Goal: Ask a question: Seek information or help from site administrators or community

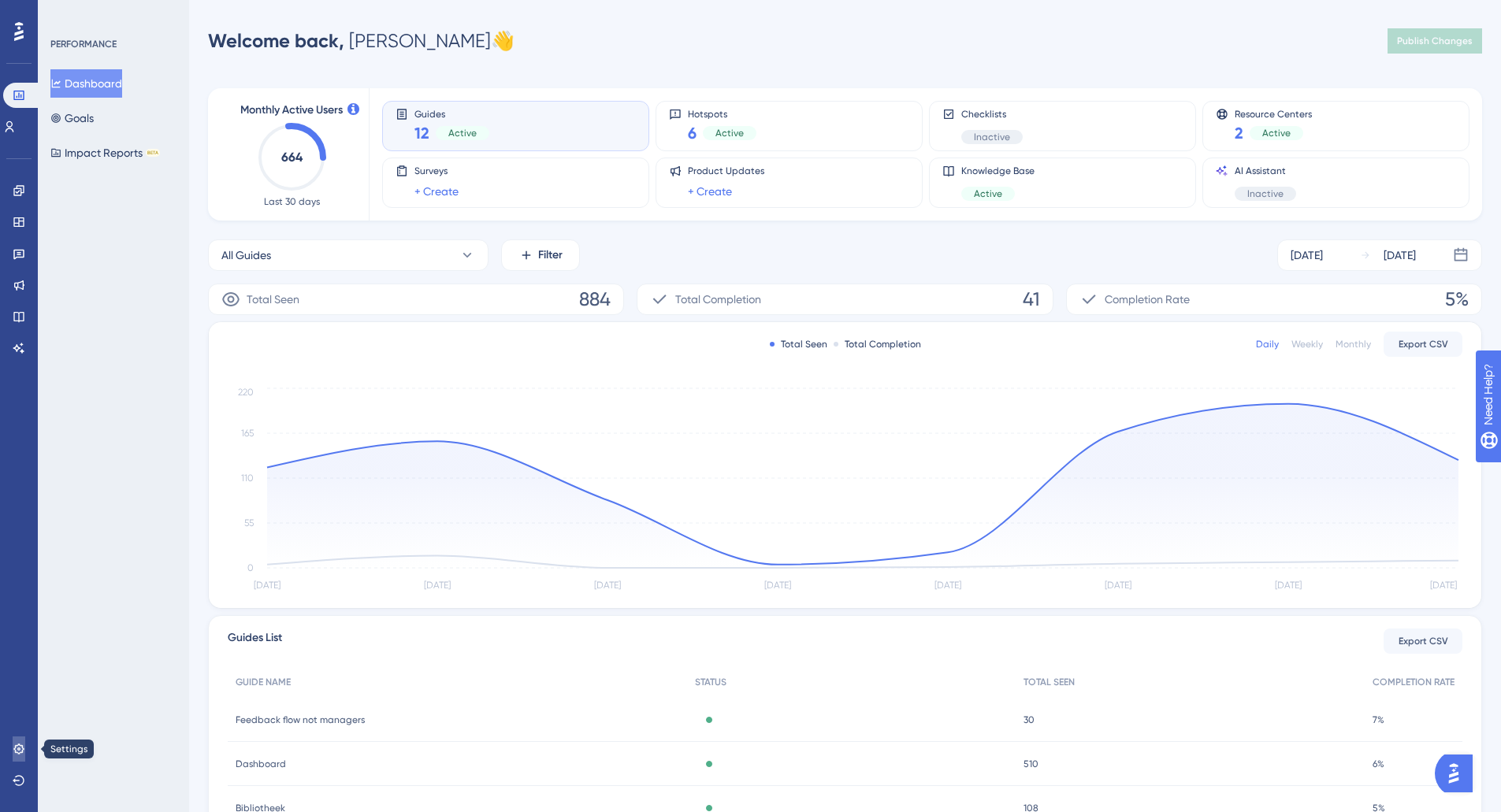
click at [20, 746] on icon at bounding box center [18, 749] width 11 height 10
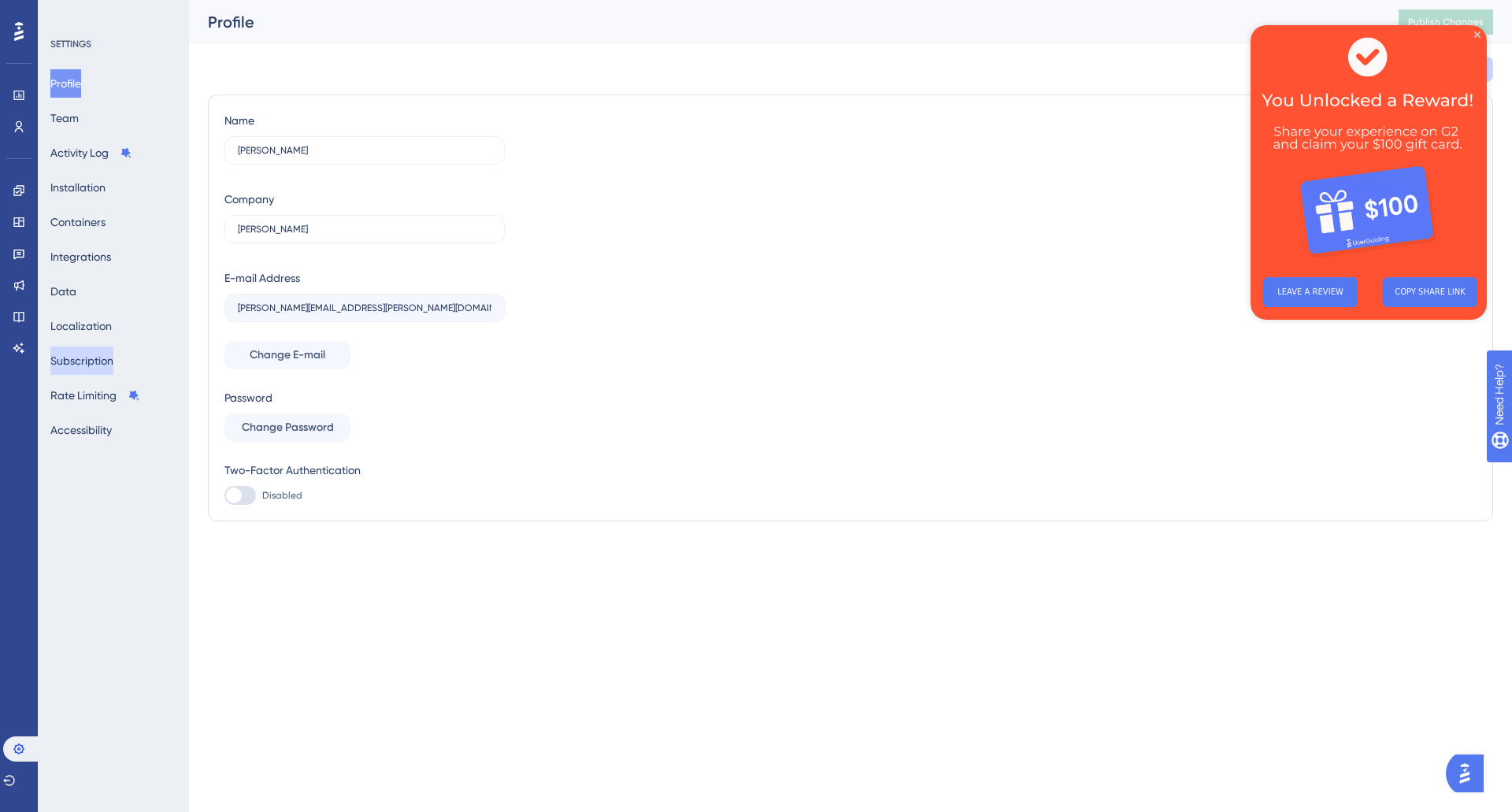
click at [90, 363] on button "Subscription" at bounding box center [82, 360] width 63 height 28
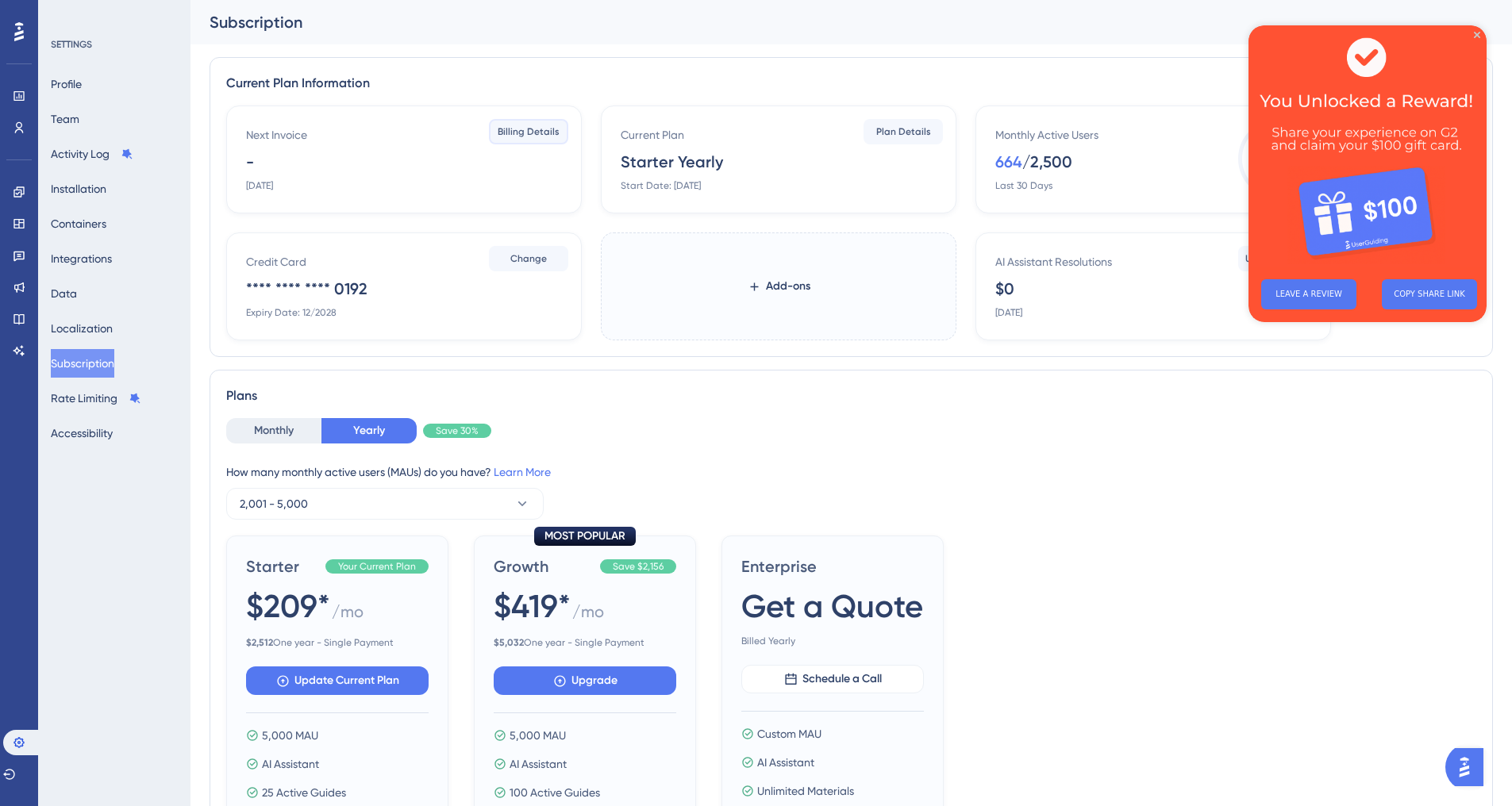
click at [522, 134] on span "Billing Details" at bounding box center [528, 131] width 62 height 12
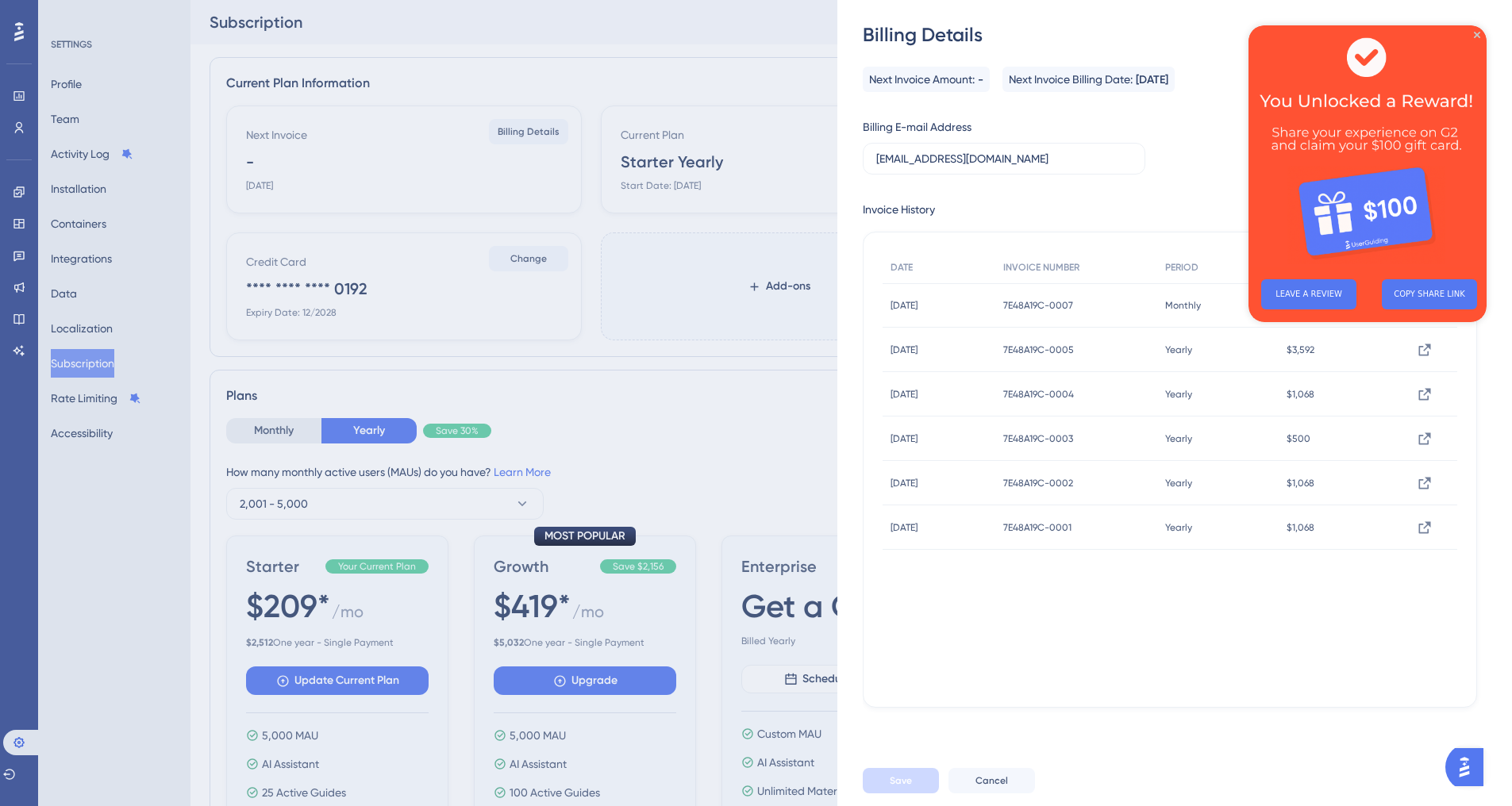
click at [1479, 29] on img at bounding box center [1367, 146] width 238 height 242
click at [1480, 31] on img at bounding box center [1367, 146] width 238 height 242
click at [1070, 219] on div "Invoice History DATE INVOICE NUMBER PERIOD AMOUNT INVOICE [DATE] [DATE] 7E48A19…" at bounding box center [1169, 454] width 614 height 508
click at [1477, 36] on icon "Close Preview" at bounding box center [1476, 34] width 6 height 6
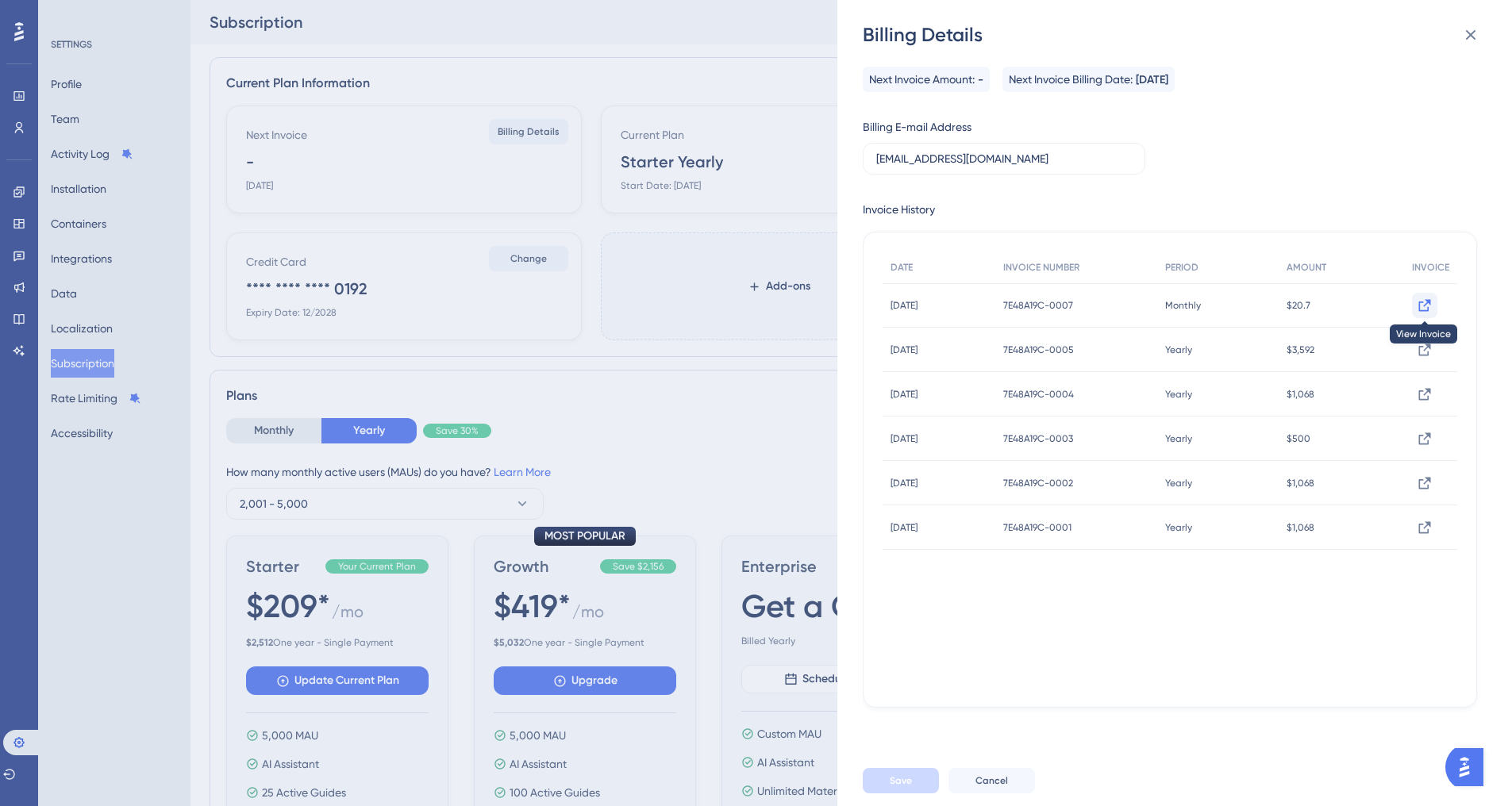
click at [1417, 301] on icon at bounding box center [1425, 306] width 16 height 16
drag, startPoint x: 1127, startPoint y: 304, endPoint x: 1039, endPoint y: 297, distance: 88.3
click at [1039, 297] on div "7E48A19C-0007 7E48A19C-0007" at bounding box center [1076, 305] width 162 height 44
copy span "7E48A19C-0007"
click at [1470, 766] on img "Open AI Assistant Launcher" at bounding box center [1464, 767] width 28 height 28
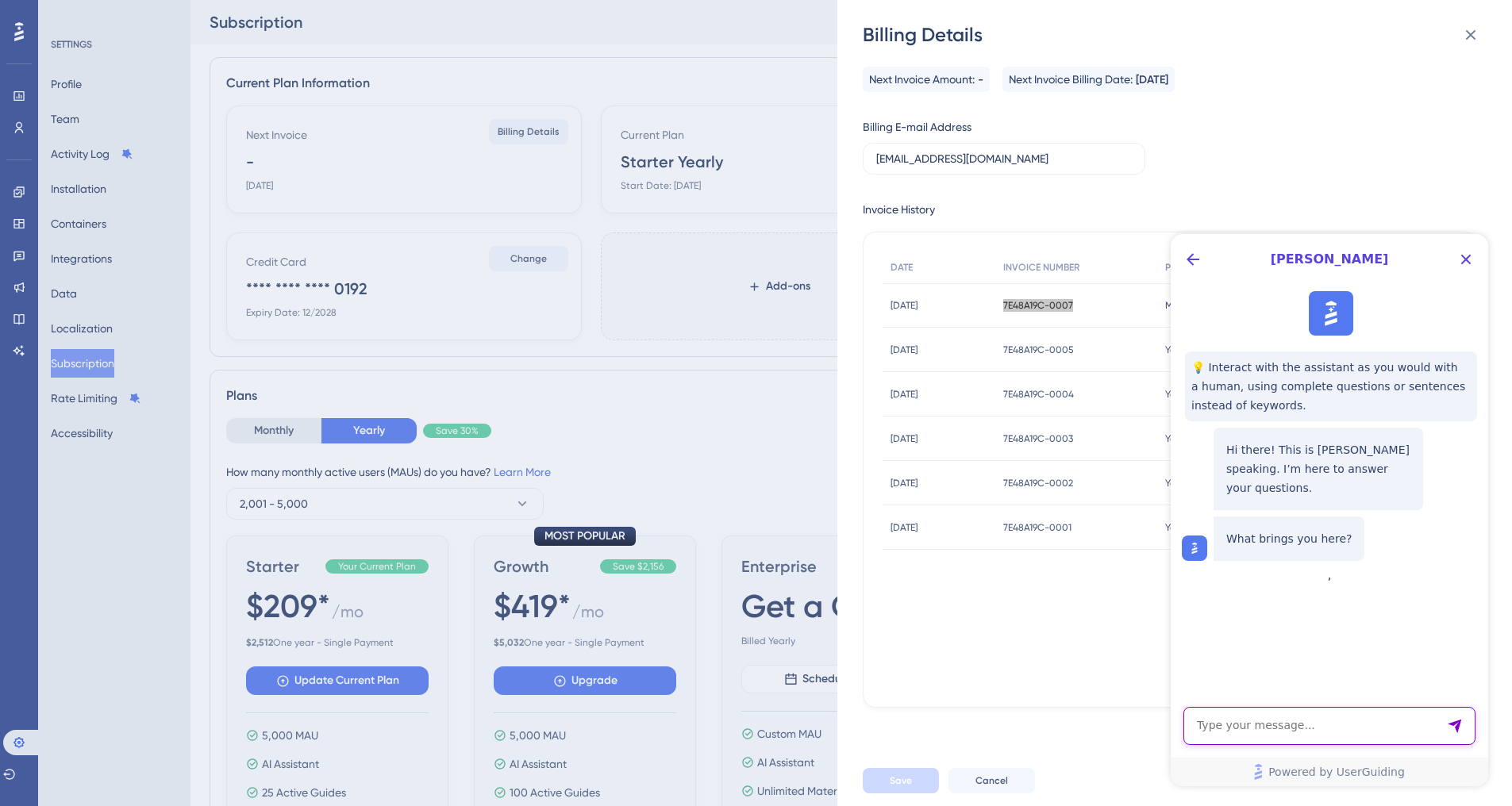
click at [1326, 727] on textarea "AI Assistant Text Input" at bounding box center [1329, 726] width 292 height 38
paste textarea "7E48A19C-0007"
click at [1226, 729] on textarea "Why do I have to pay for AI if there are no solved issues: 7E48A19C-0007" at bounding box center [1329, 719] width 292 height 52
type textarea "Why do I have to pay for AI if there are no solved issues? See invoice 7E48A19C…"
click at [1461, 727] on icon "Send Message" at bounding box center [1455, 727] width 16 height 16
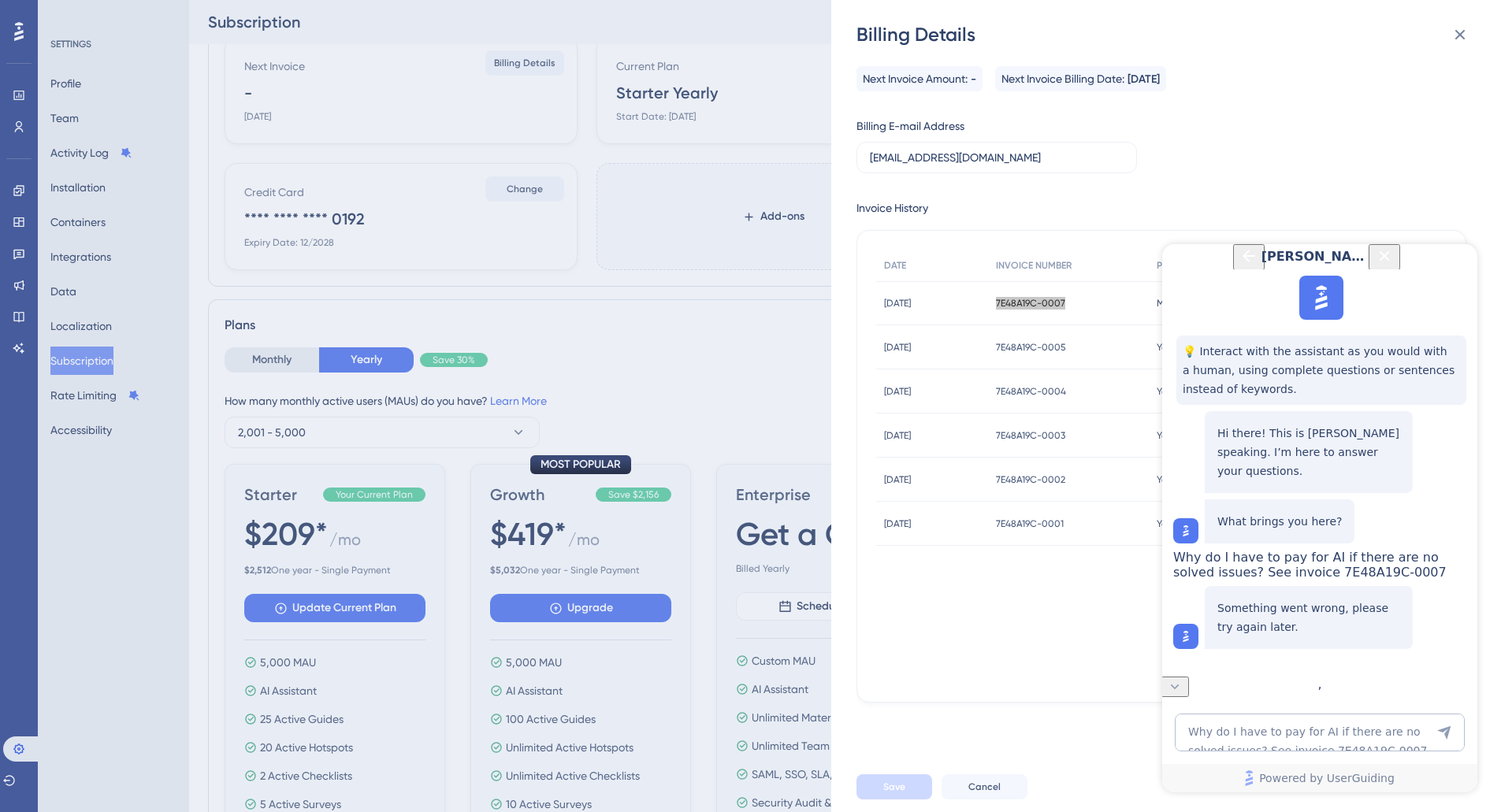
scroll to position [19, 0]
click at [1210, 744] on textarea "Why do I have to pay for AI if there are no solved issues? See invoice 7E48A19C…" at bounding box center [1319, 732] width 290 height 38
click at [1273, 575] on span "Why do I have to pay for AI if there are no solved issues? See invoice 7E48A19C…" at bounding box center [1309, 564] width 273 height 30
drag, startPoint x: 1274, startPoint y: 567, endPoint x: 1350, endPoint y: 609, distance: 86.8
click at [1350, 579] on span "Why do I have to pay for AI if there are no solved issues? See invoice 7E48A19C…" at bounding box center [1309, 564] width 273 height 30
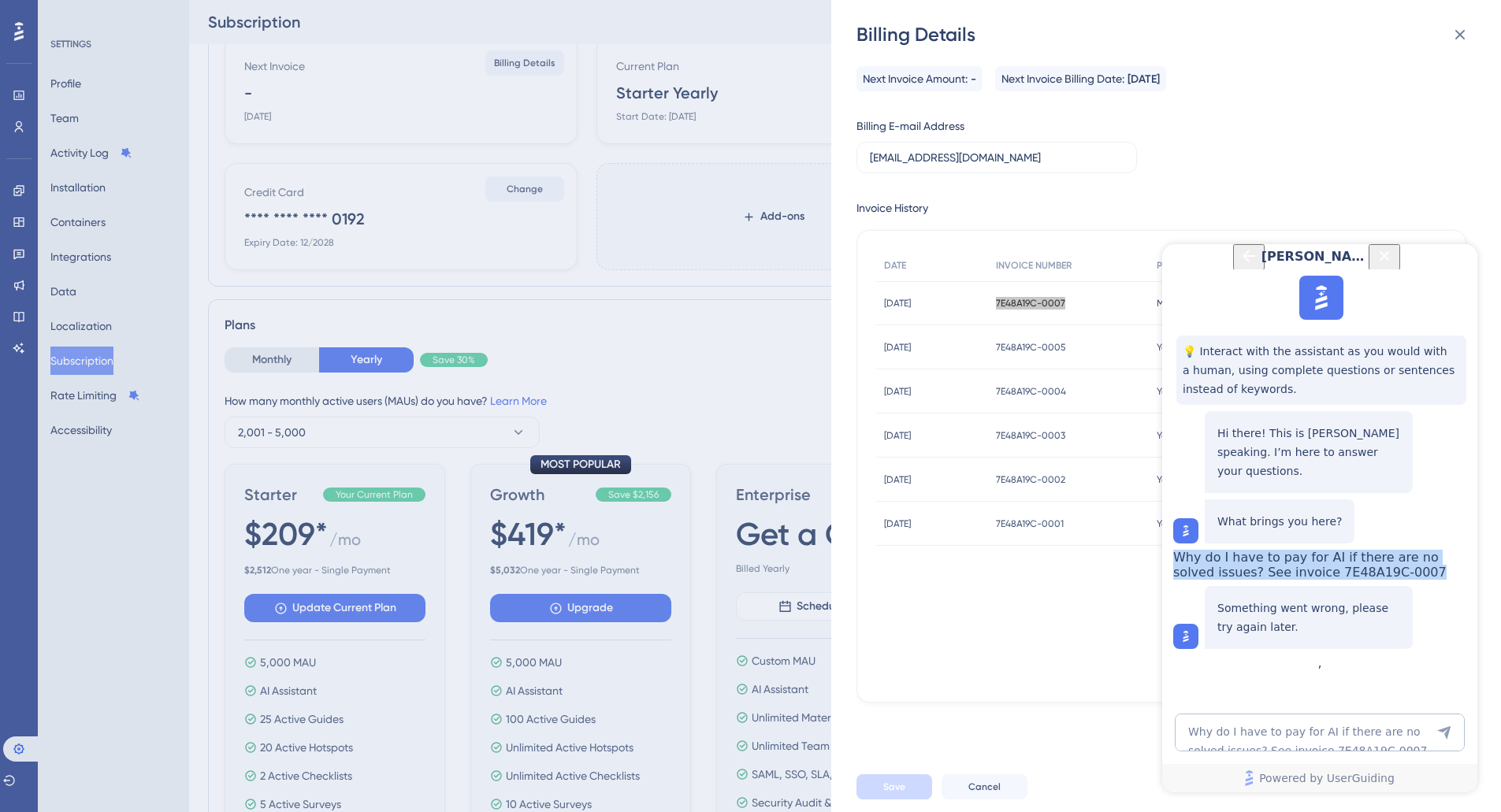
copy span "Why do I have to pay for AI if there are no solved issues? See invoice 7E48A19C…"
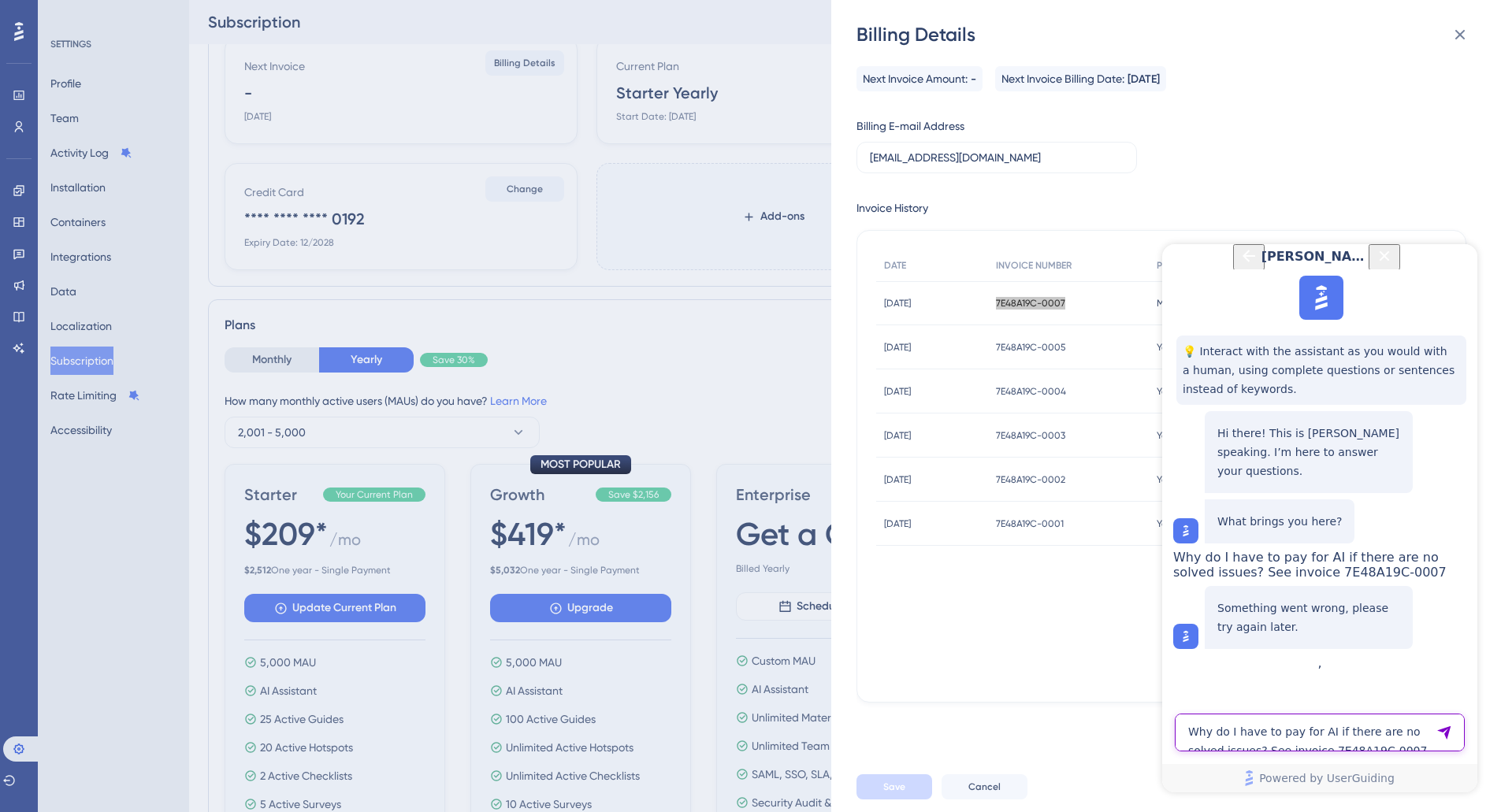
click at [1252, 727] on textarea "Why do I have to pay for AI if there are no solved issues? See invoice 7E48A19C…" at bounding box center [1319, 732] width 290 height 38
paste textarea "Why do I have to pay for AI if there are no solved issues? See invoice 7E48A19C…"
type textarea "Why do I have to pay for AI if there are no solved issues? See invoice 7E48A19C…"
click at [1446, 733] on icon "Send Message" at bounding box center [1443, 732] width 13 height 13
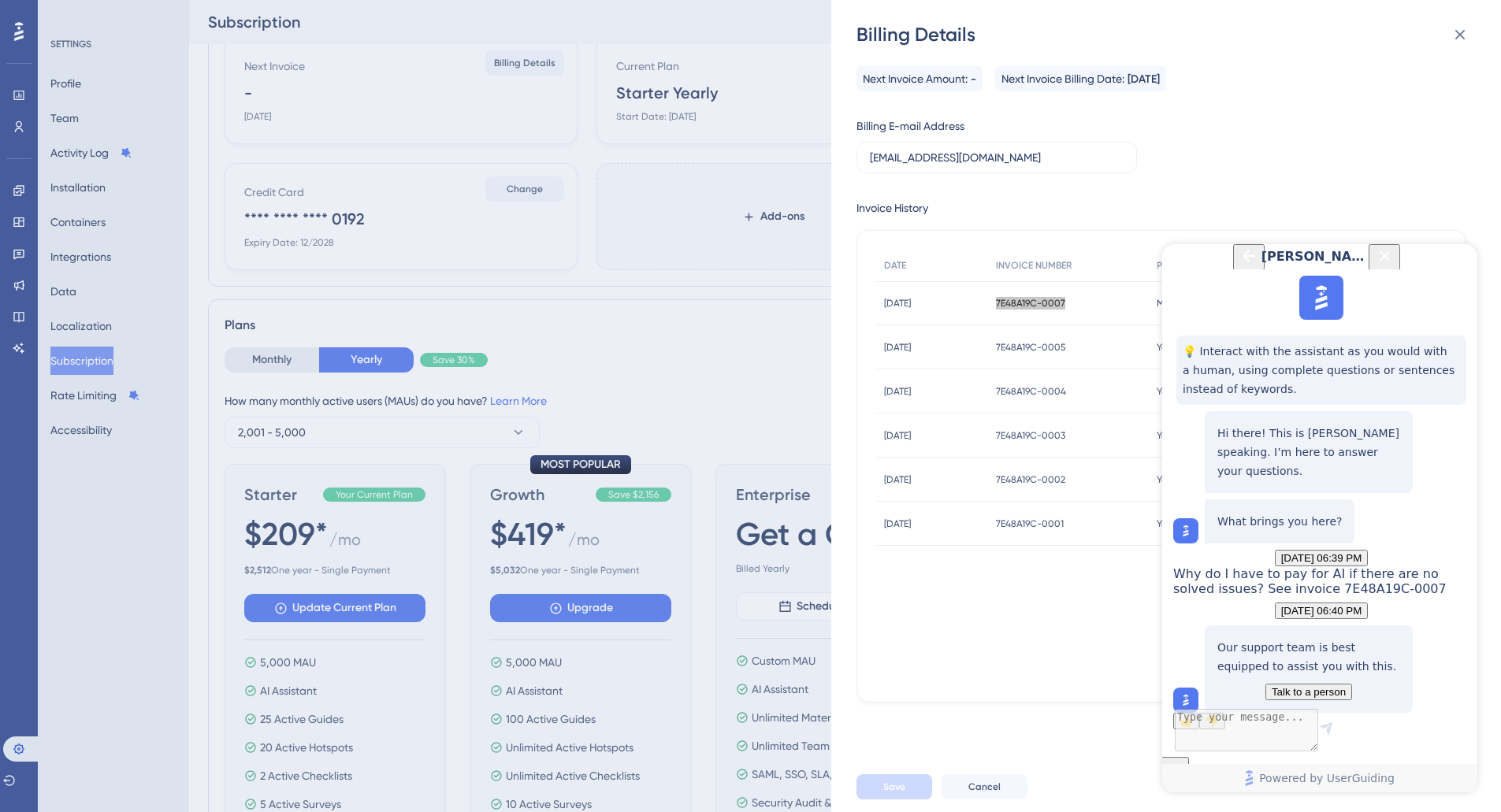
scroll to position [159, 0]
click at [1318, 686] on span "Talk to a person" at bounding box center [1308, 692] width 74 height 12
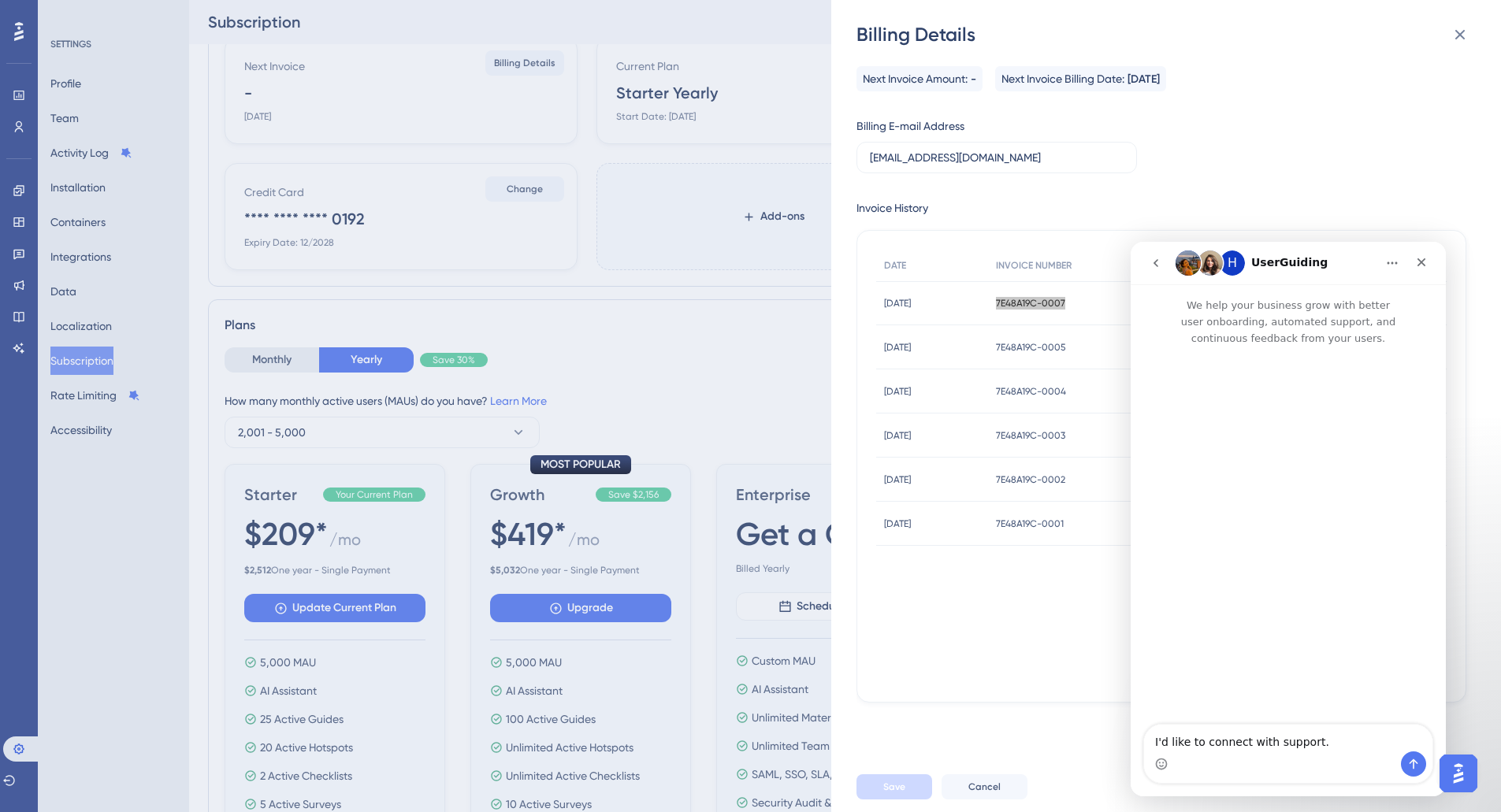
scroll to position [0, 0]
type textarea "I"
type textarea "Why do I have to pay for AI if there are no solved issues? See invoice 7E48A19C…"
click at [1416, 761] on icon "Send a message…" at bounding box center [1413, 764] width 12 height 12
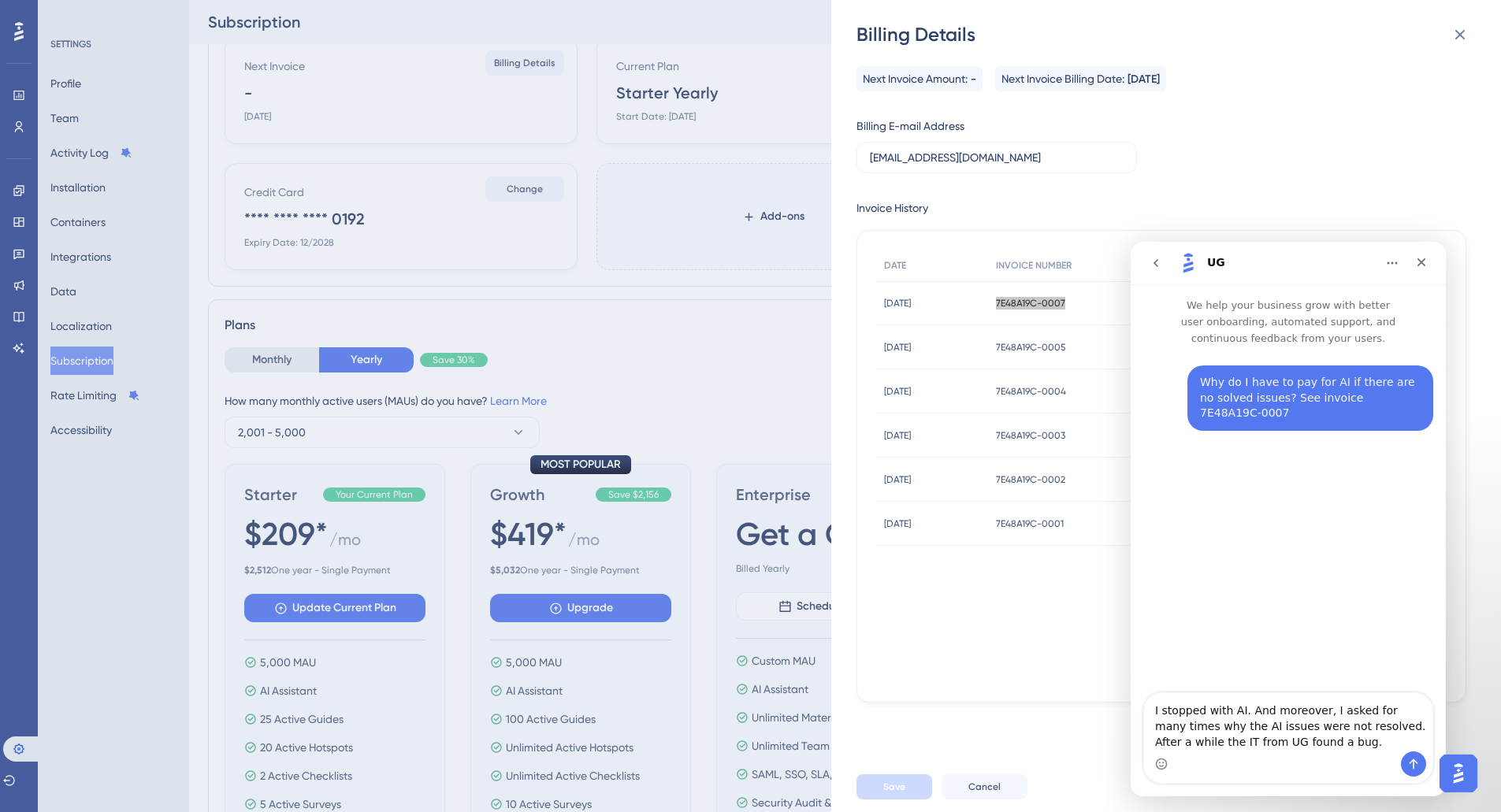
click at [1365, 728] on textarea "I stopped with AI. And moreover, I asked for many times why the AI issues were …" at bounding box center [1287, 722] width 288 height 59
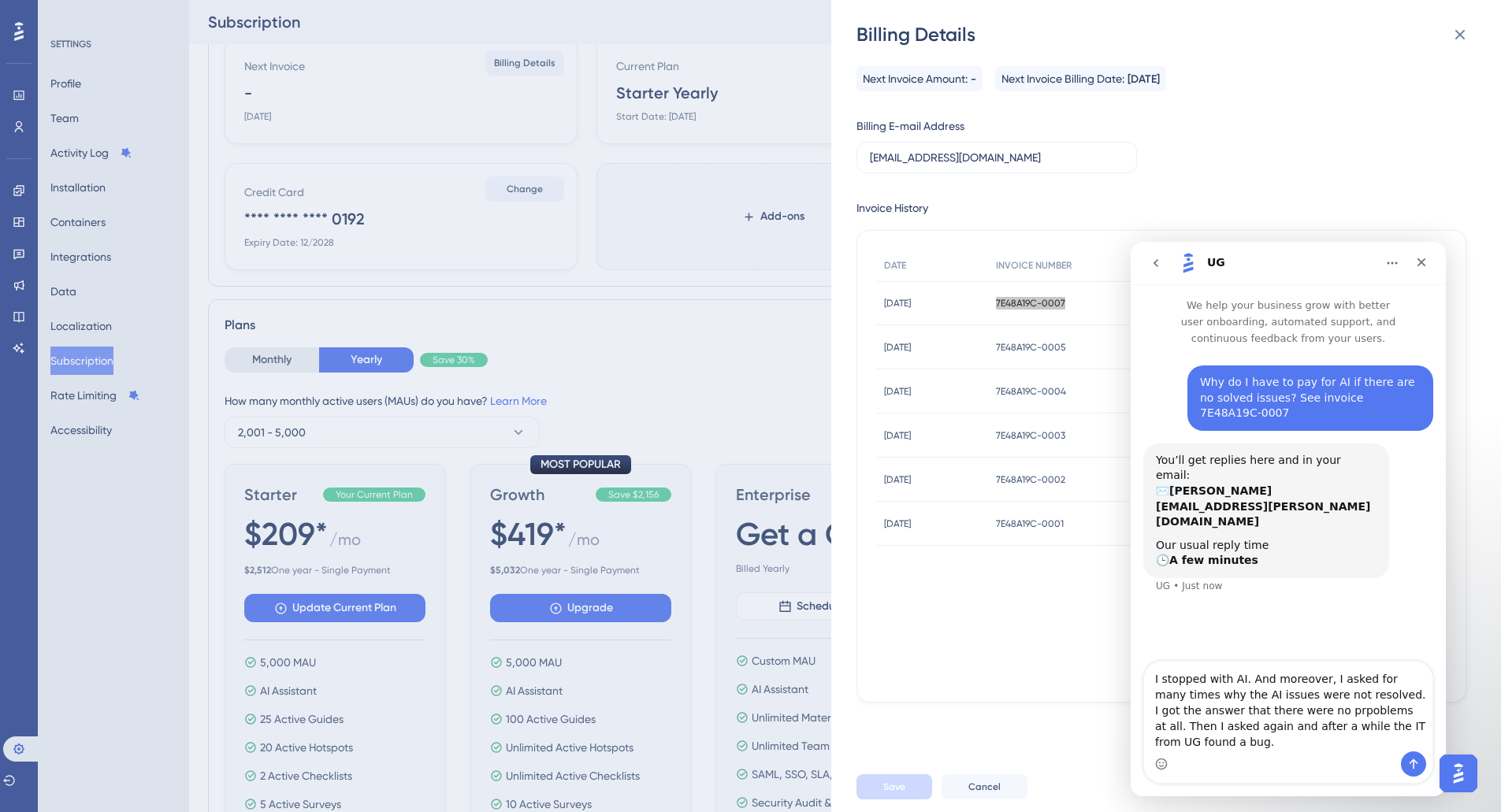
click at [1327, 740] on textarea "I stopped with AI. And moreover, I asked for many times why the AI issues were …" at bounding box center [1287, 706] width 288 height 90
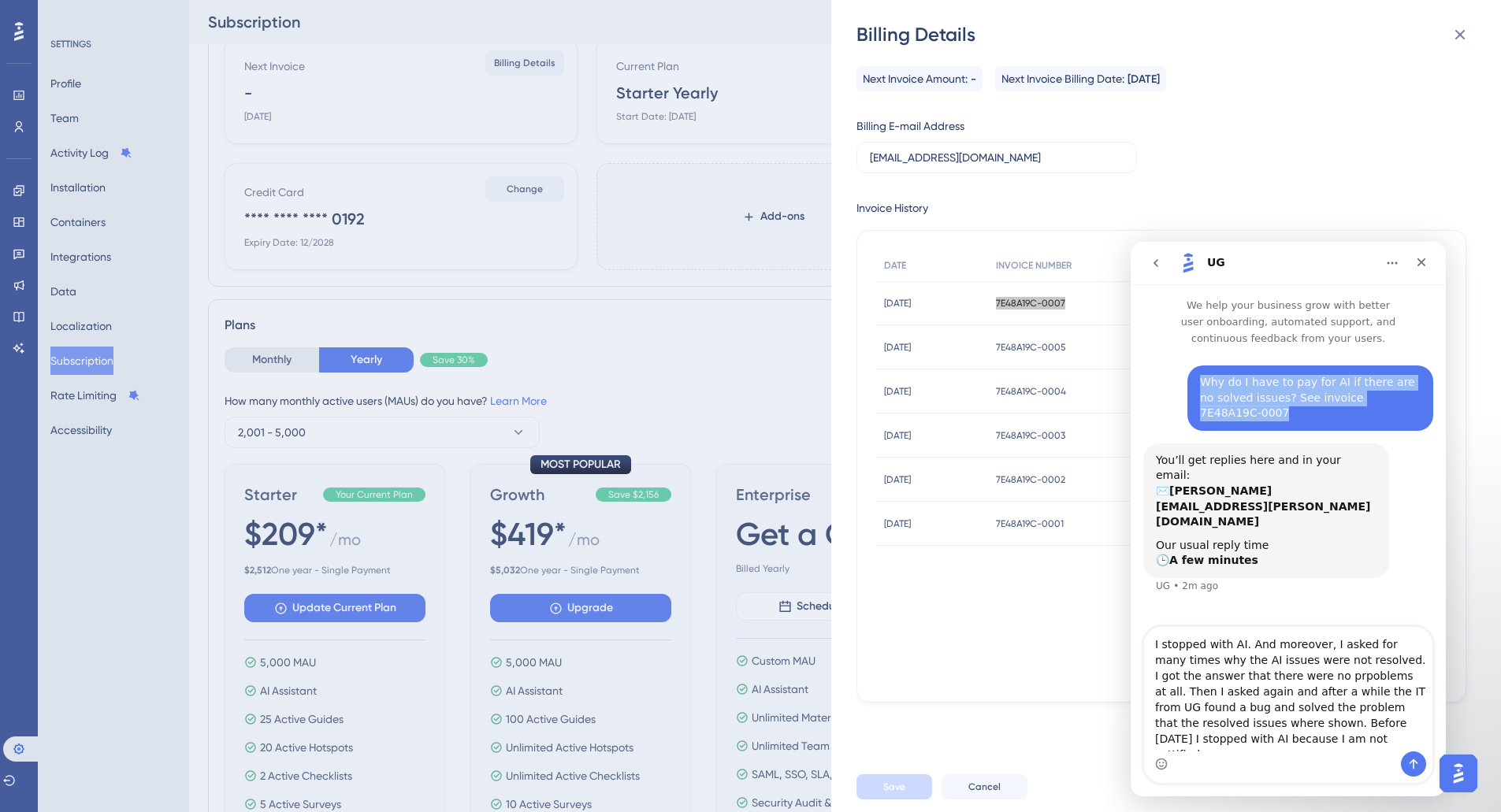
drag, startPoint x: 1203, startPoint y: 372, endPoint x: 1412, endPoint y: 376, distance: 209.0
click at [1412, 376] on div "Why do I have to pay for AI if there are no solved issues? See invoice 7E48A19C…" at bounding box center [1310, 397] width 221 height 46
copy div "Why do I have to pay for AI if there are no solved issues? See invoice 7E48A19C…"
click at [1412, 376] on div "Why do I have to pay for AI if there are no solved issues? See invoice 7E48A19C…" at bounding box center [1310, 397] width 221 height 46
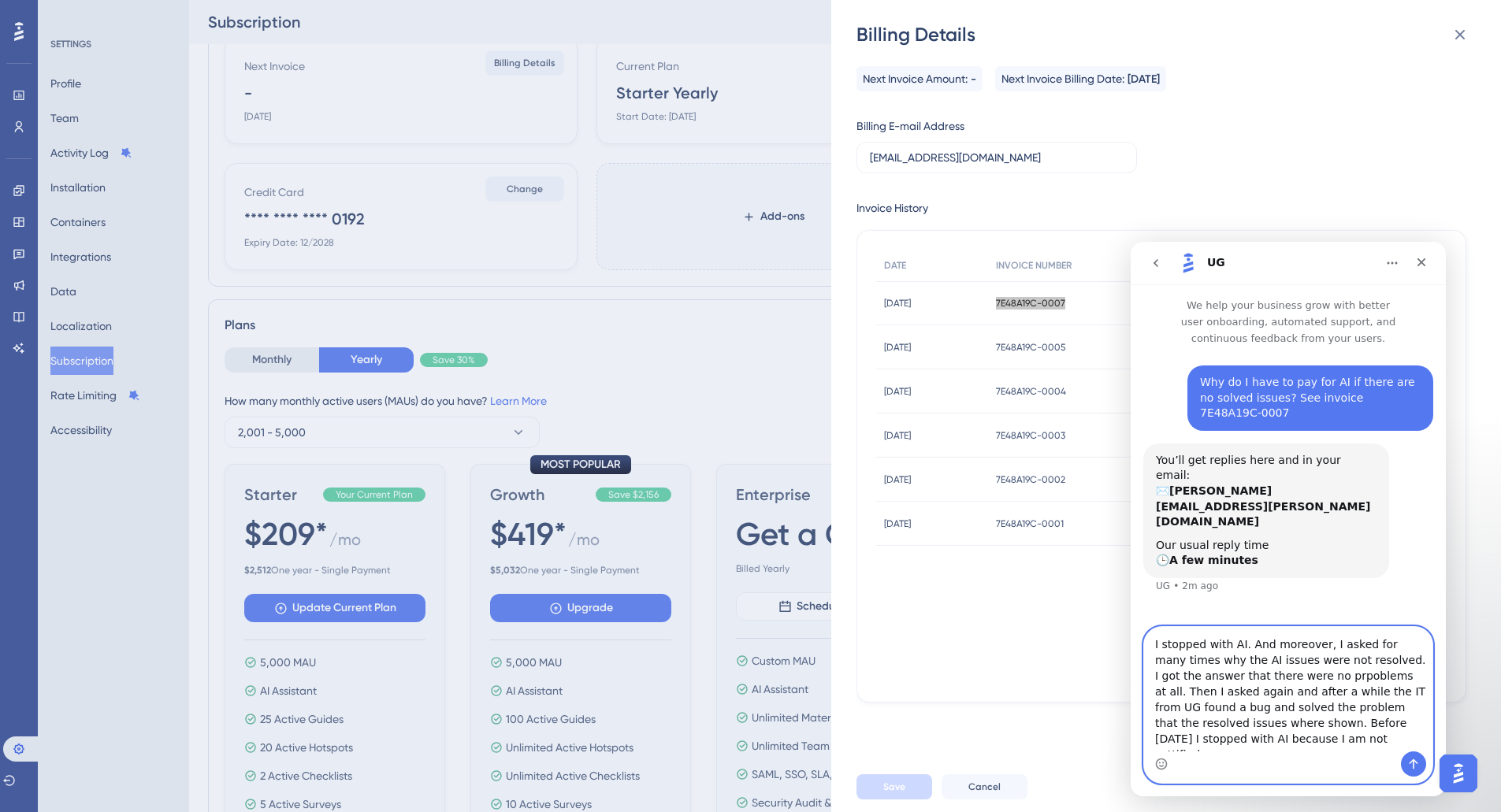
click at [1302, 745] on textarea "I stopped with AI. And moreover, I asked for many times why the AI issues were …" at bounding box center [1287, 689] width 288 height 124
paste textarea "Why do I have to pay for AI if there are no solved issues? See invoice 7E48A19C…"
click at [1208, 735] on textarea "I stopped with AI. And moreover, I asked for many times why the AI issues were …" at bounding box center [1287, 689] width 288 height 124
type textarea "I stopped with AI. And moreover, I asked for many times why the AI issues were …"
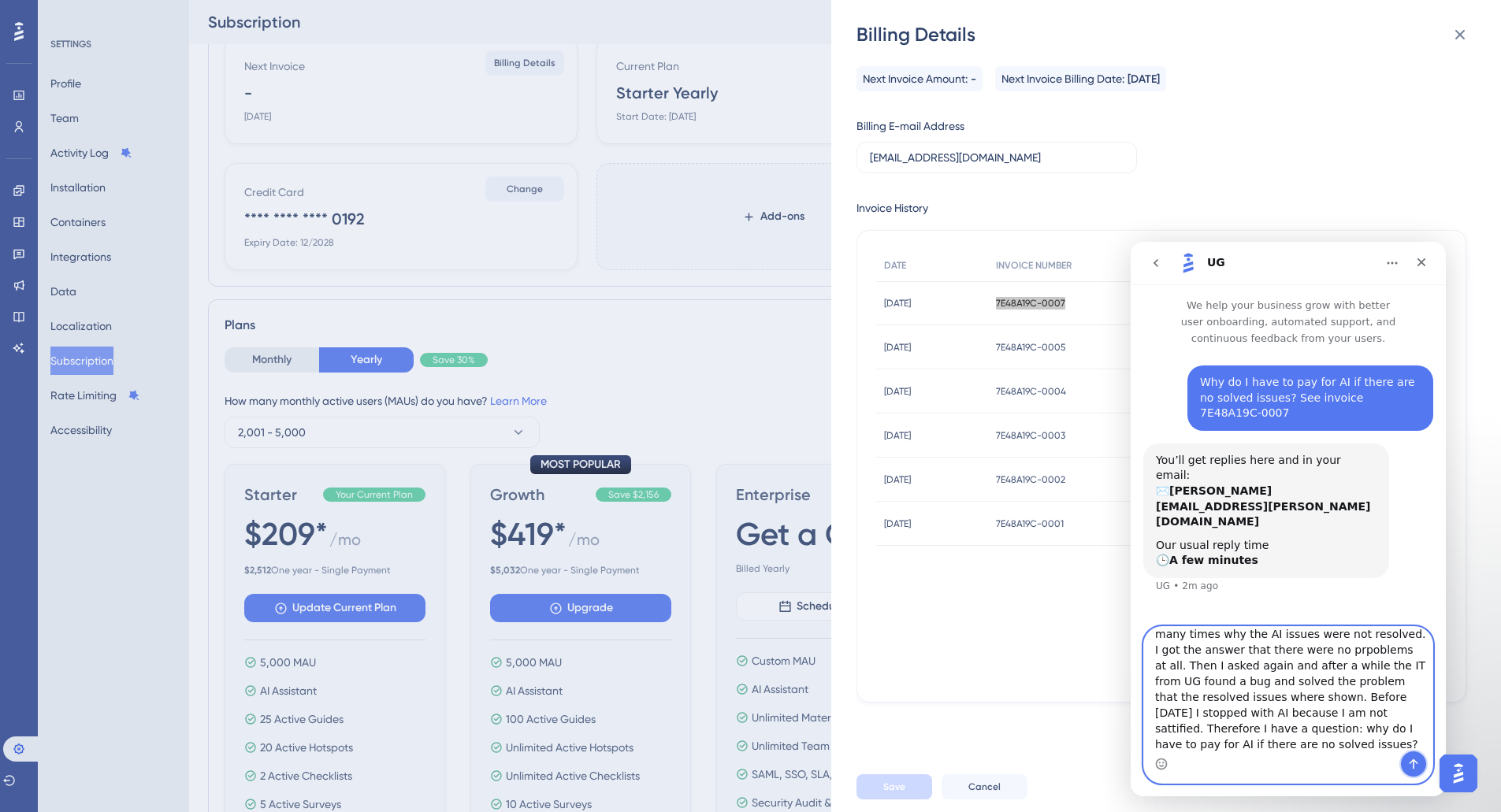
click at [1412, 763] on icon "Send a message…" at bounding box center [1413, 764] width 12 height 12
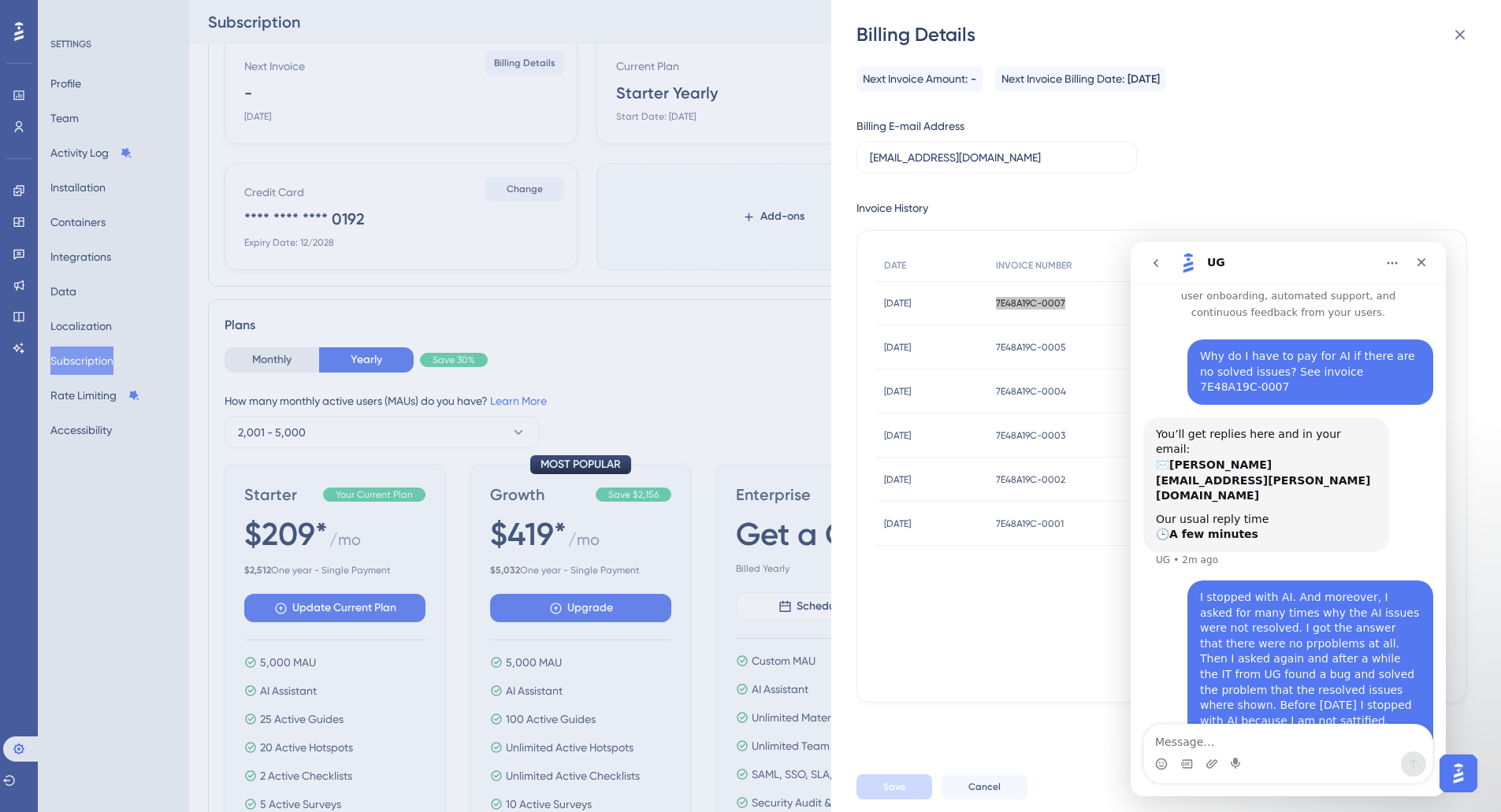
scroll to position [0, 0]
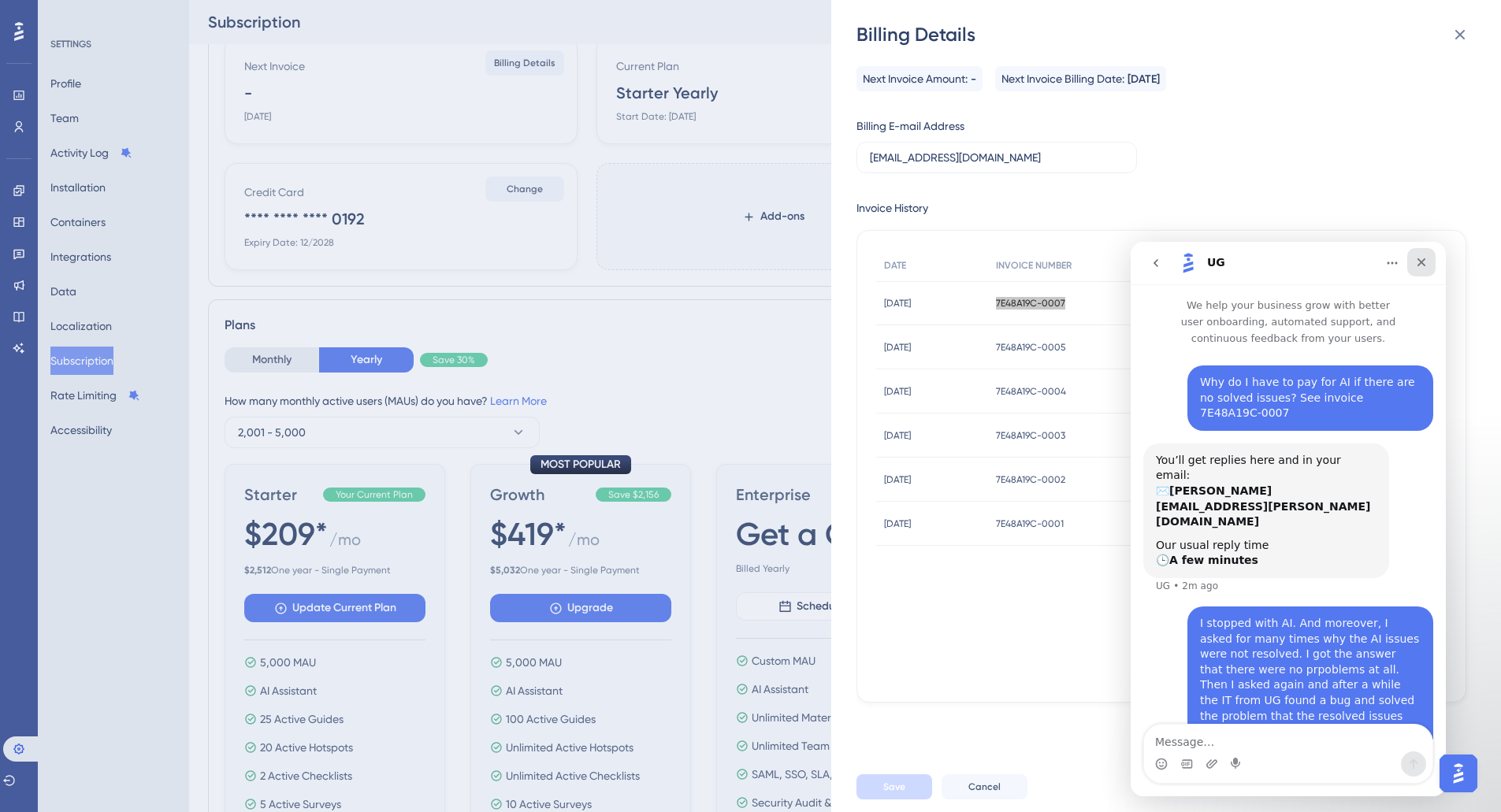
click at [1419, 263] on icon "Close" at bounding box center [1420, 262] width 12 height 12
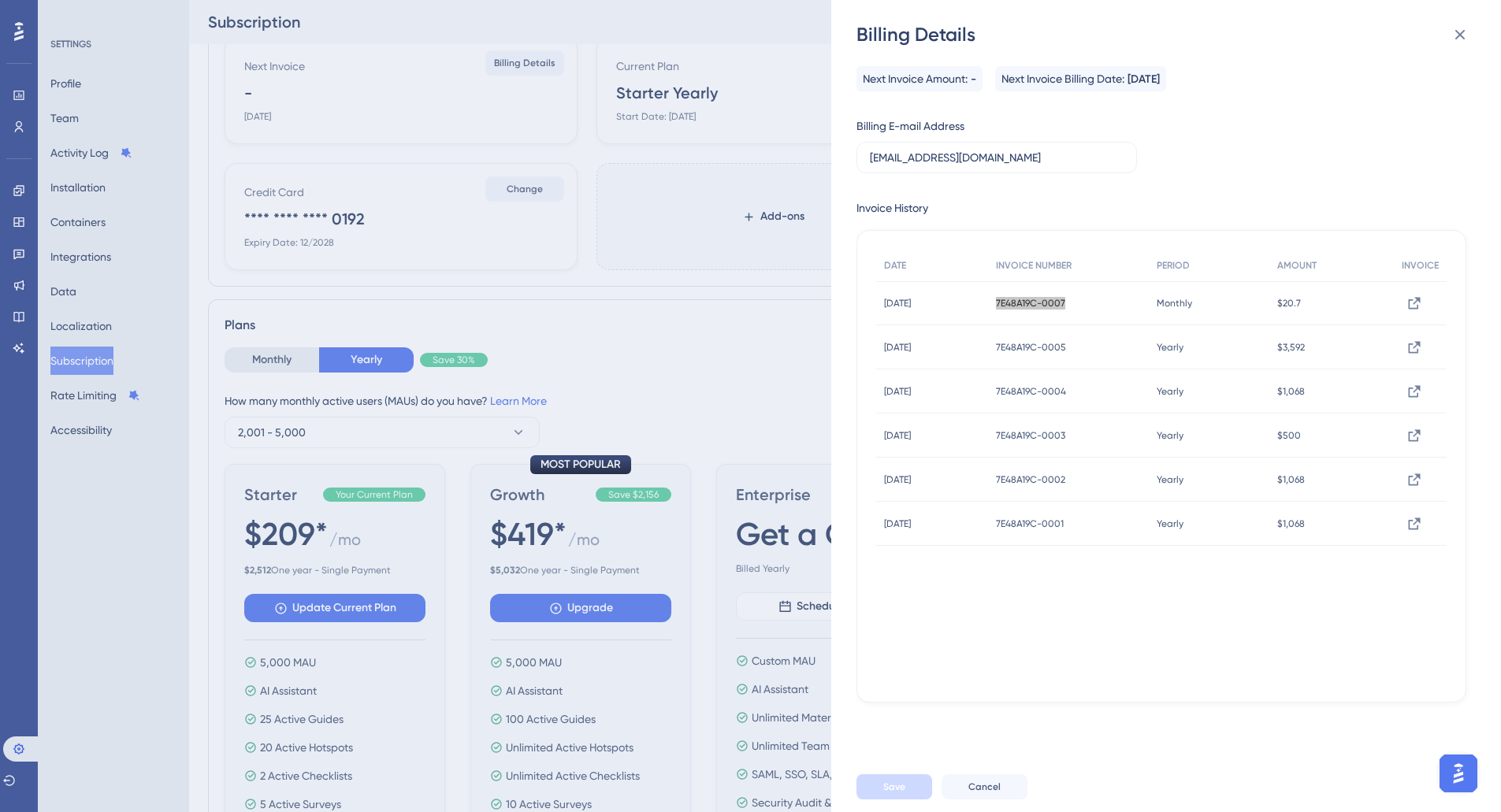
scroll to position [26, 0]
click at [684, 362] on div "Billing Details Next Invoice Amount: - Next Invoice Billing Date: [DATE] Billin…" at bounding box center [750, 406] width 1501 height 812
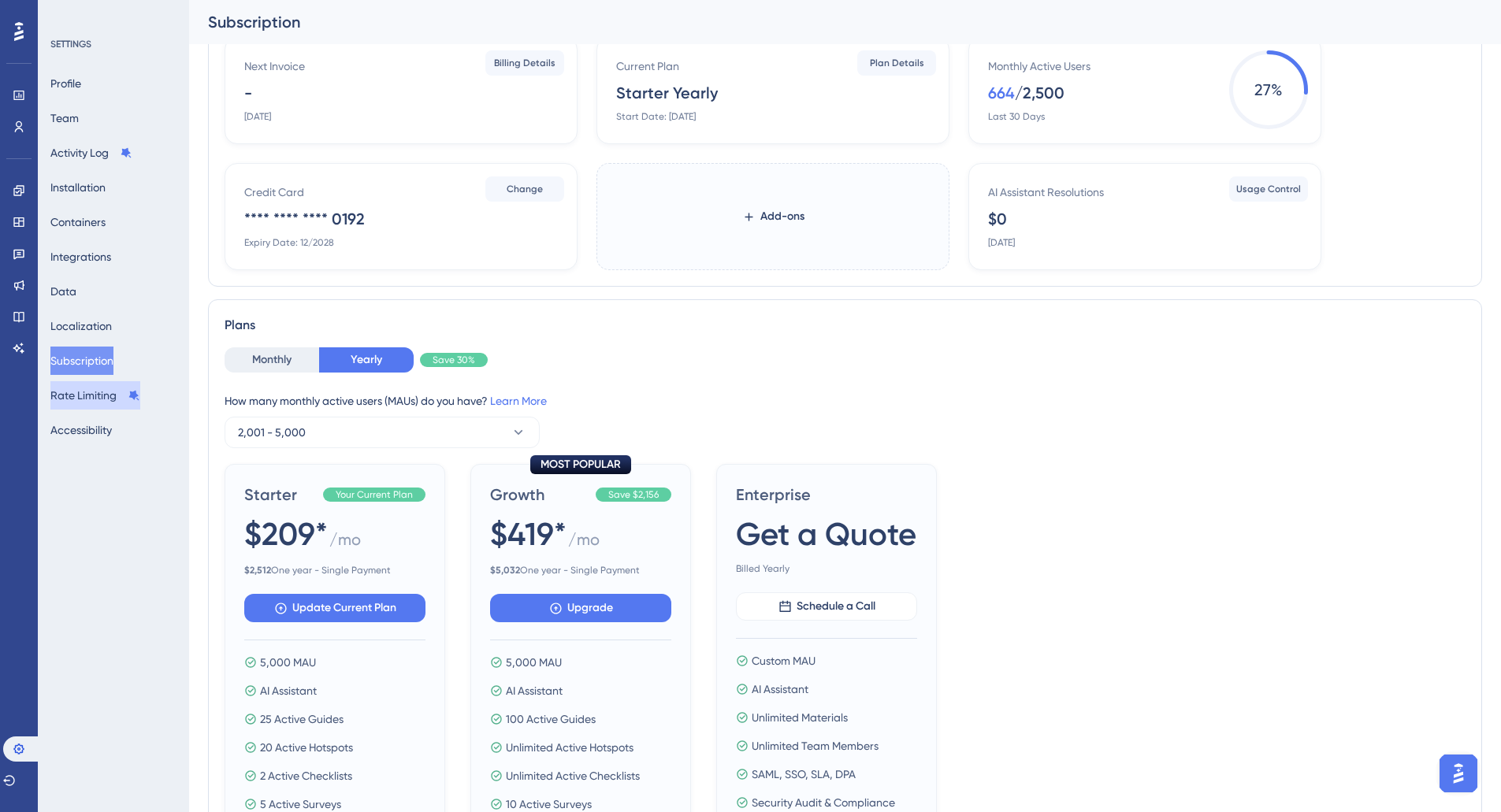
click at [91, 400] on button "Rate Limiting" at bounding box center [95, 396] width 90 height 28
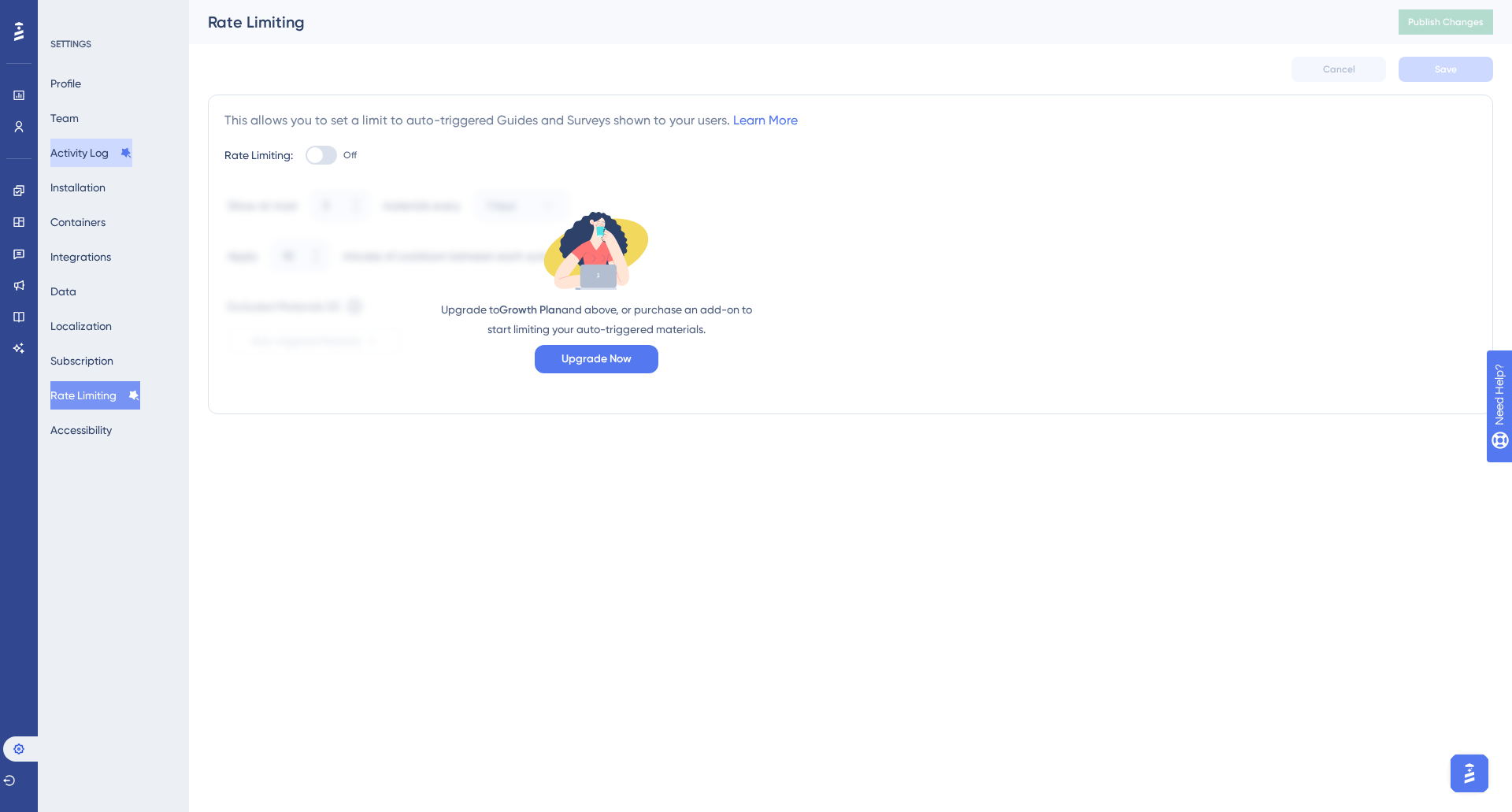
click at [91, 151] on button "Activity Log" at bounding box center [92, 152] width 82 height 28
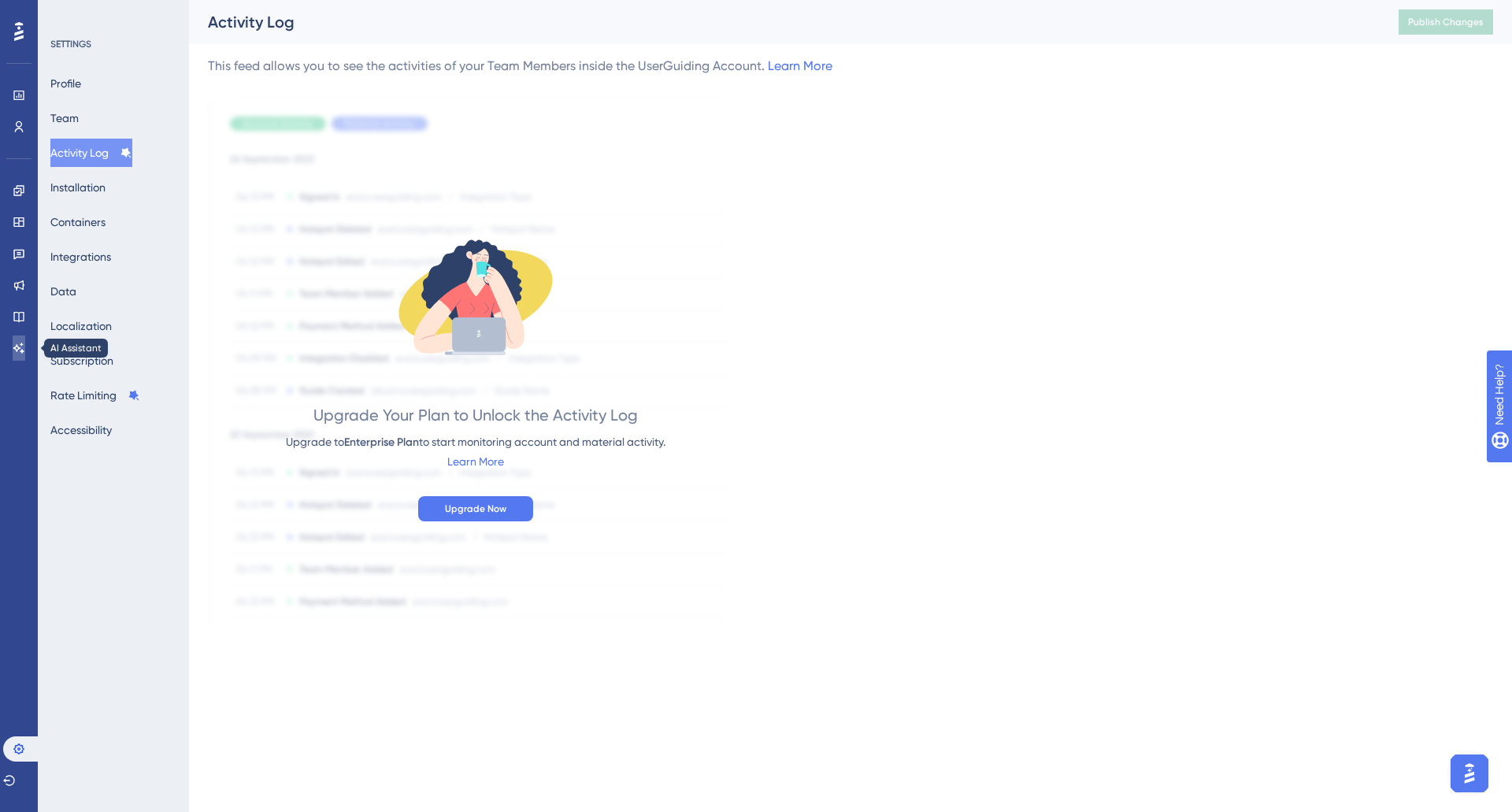
click at [23, 352] on icon at bounding box center [18, 348] width 11 height 10
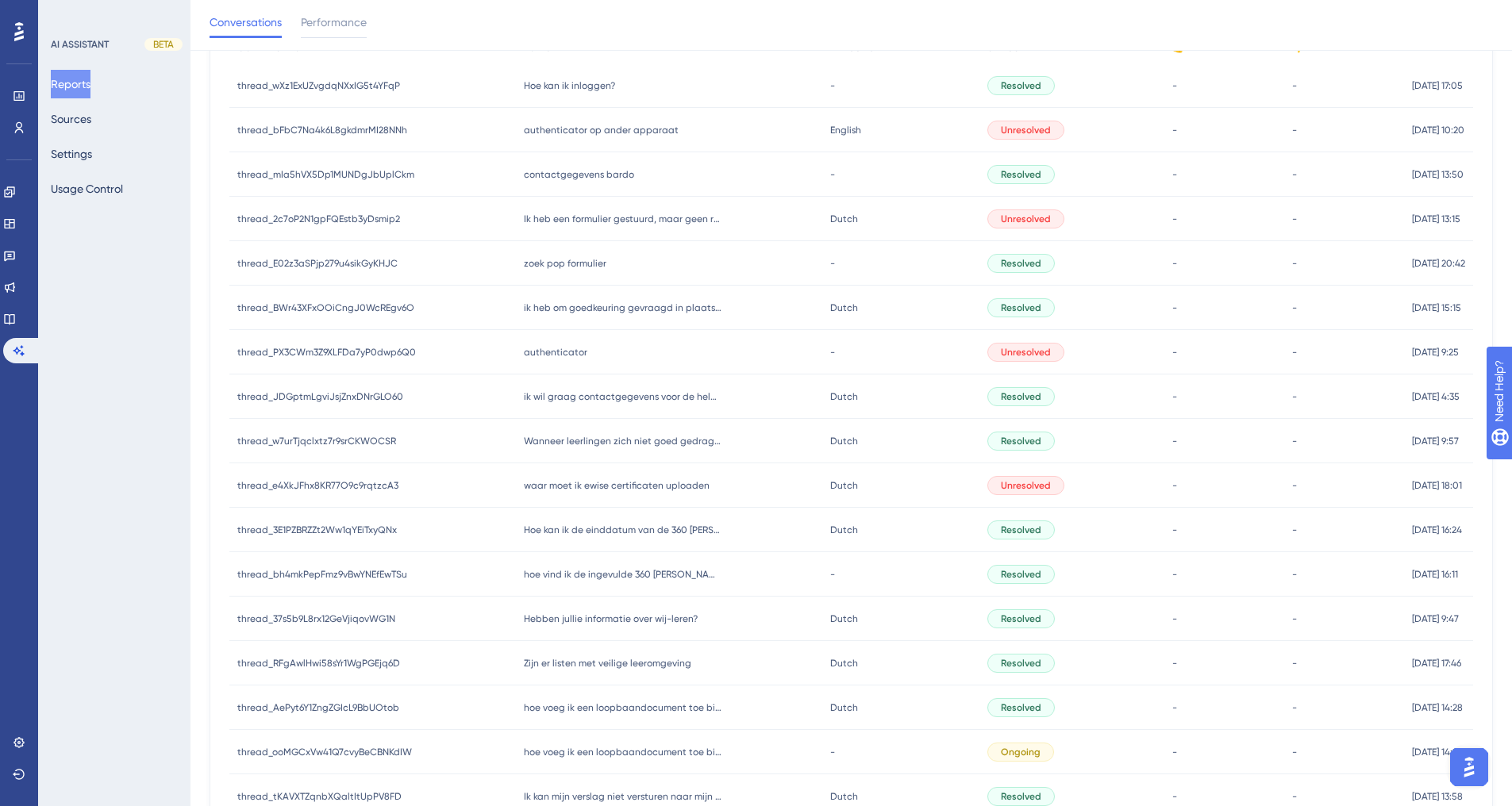
scroll to position [468, 0]
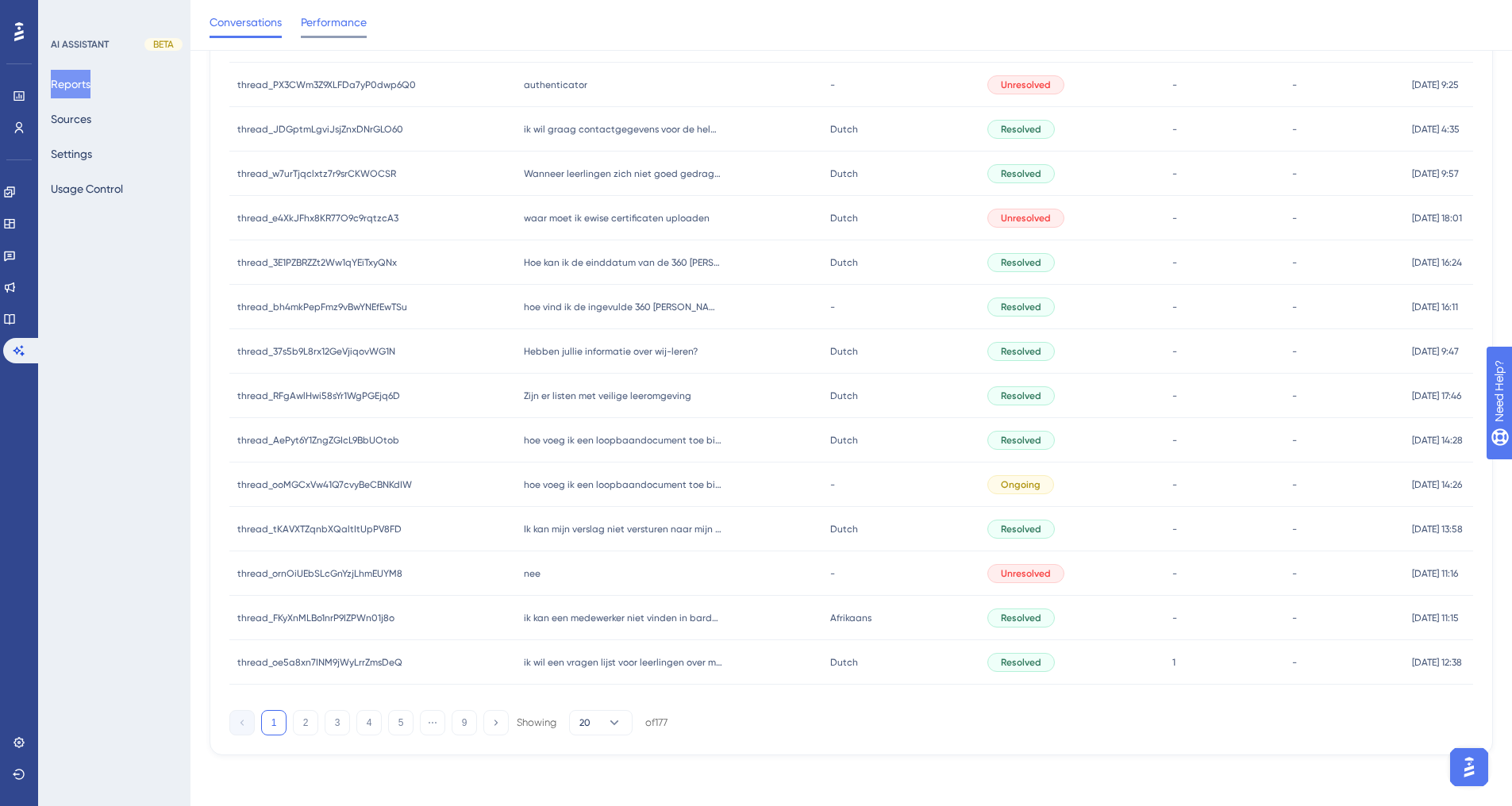
click at [344, 32] on div "Performance" at bounding box center [333, 25] width 66 height 26
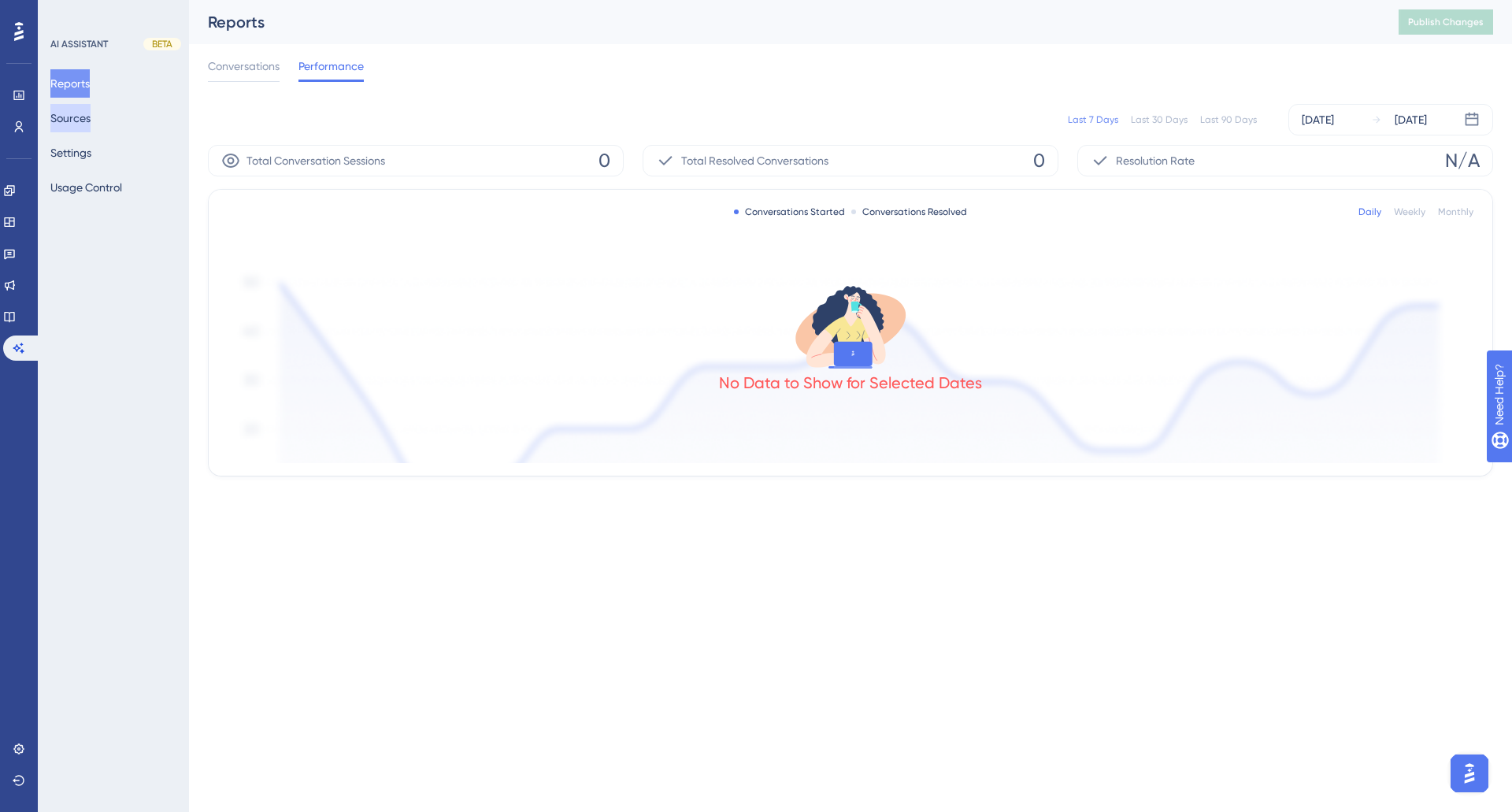
click at [86, 123] on button "Sources" at bounding box center [71, 118] width 40 height 28
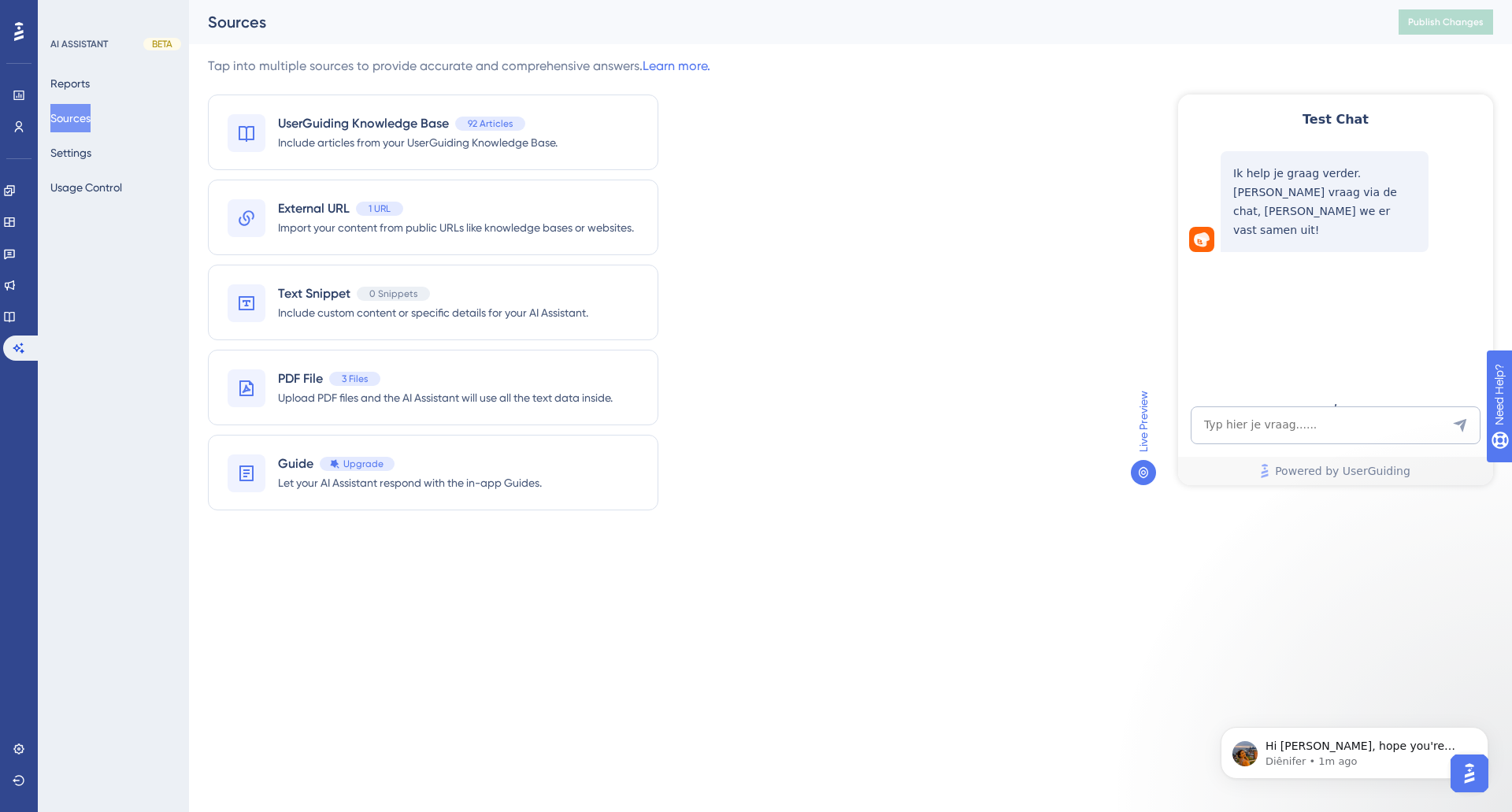
scroll to position [148, 0]
click at [934, 93] on div "Tap into multiple sources to provide accurate and comprehensive answers. Learn …" at bounding box center [850, 293] width 1285 height 472
